Goal: Navigation & Orientation: Find specific page/section

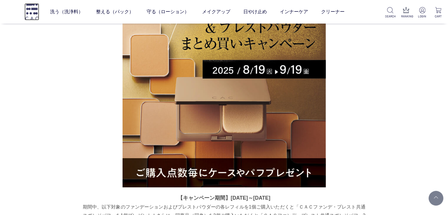
click at [30, 12] on img at bounding box center [31, 11] width 15 height 17
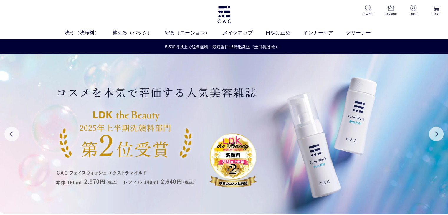
scroll to position [188, 0]
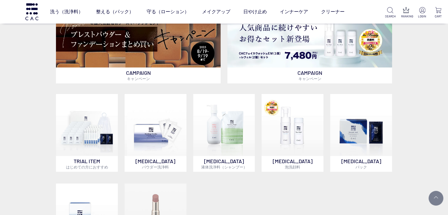
click at [432, 130] on div "CAMPAIGN キャンペーン CAMPAIGN キャンペーン TRIAL ITEM はじめての方におすすめ SKIN CARE パウダー洗浄料 SKIN C…" at bounding box center [224, 145] width 448 height 290
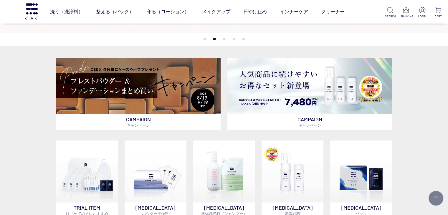
scroll to position [141, 0]
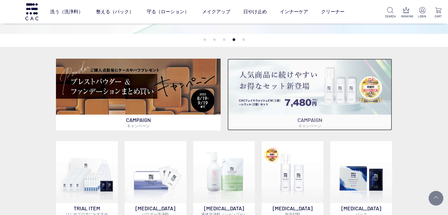
click at [390, 110] on img at bounding box center [309, 87] width 164 height 56
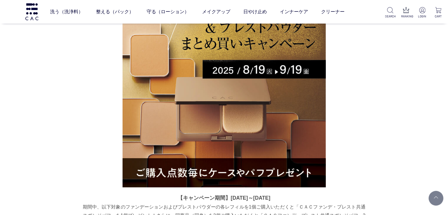
click at [35, 9] on img at bounding box center [31, 11] width 15 height 17
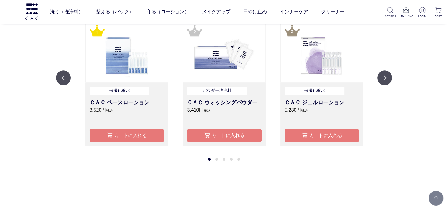
scroll to position [540, 0]
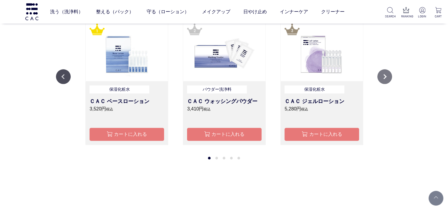
click at [382, 80] on button "Next" at bounding box center [384, 76] width 15 height 15
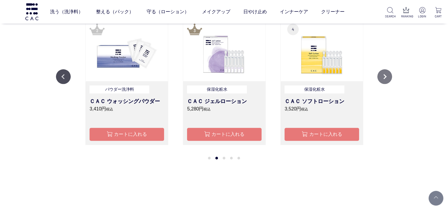
click at [382, 80] on button "Next" at bounding box center [384, 76] width 15 height 15
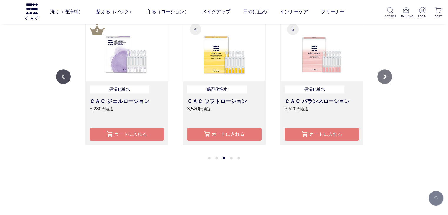
click at [382, 80] on button "Next" at bounding box center [384, 76] width 15 height 15
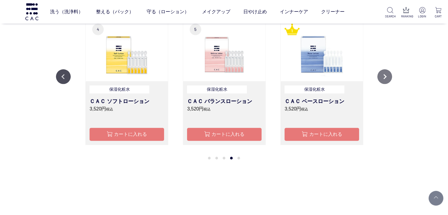
click at [382, 80] on button "Next" at bounding box center [384, 76] width 15 height 15
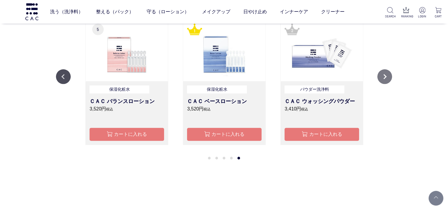
click at [382, 80] on button "Next" at bounding box center [384, 76] width 15 height 15
